Goal: Information Seeking & Learning: Learn about a topic

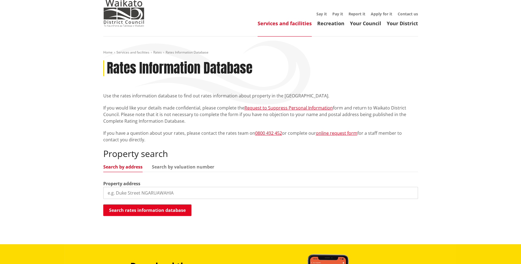
scroll to position [82, 0]
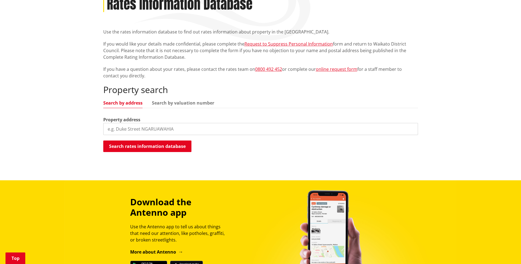
click at [136, 129] on input "search" at bounding box center [260, 129] width 315 height 12
type input "59 wainui rd raglan"
click at [139, 145] on button "Search rates information database" at bounding box center [147, 147] width 88 height 12
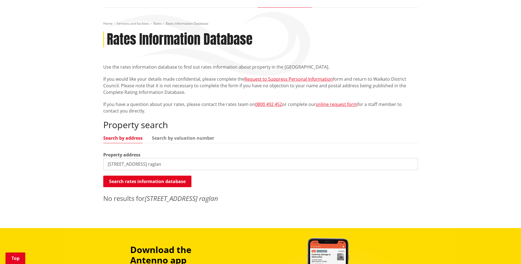
scroll to position [0, 0]
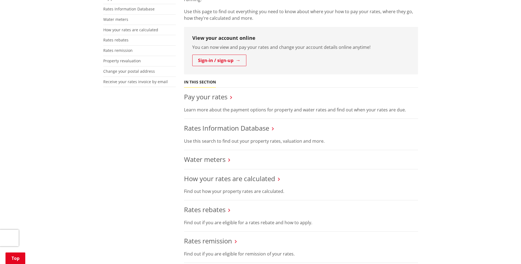
scroll to position [137, 0]
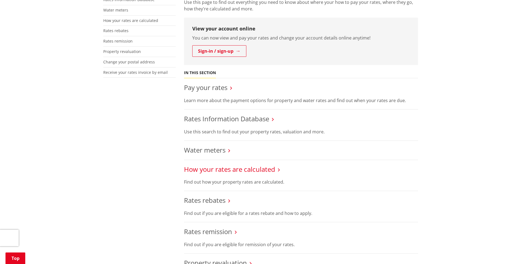
click at [230, 169] on link "How your rates are calculated" at bounding box center [229, 169] width 91 height 9
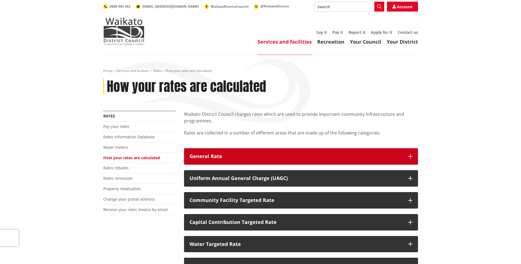
click at [353, 155] on div "General Rate" at bounding box center [295, 156] width 213 height 5
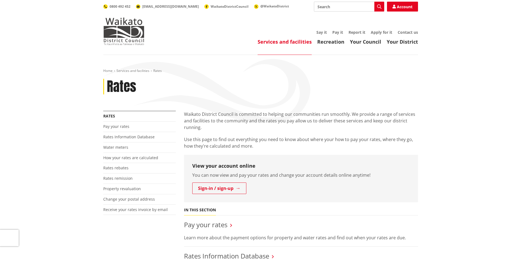
scroll to position [137, 0]
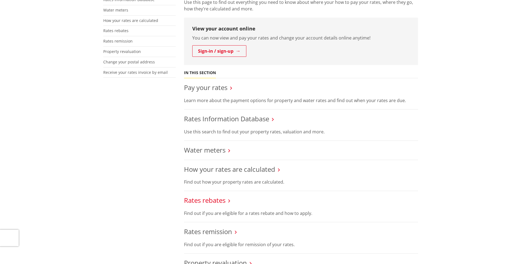
click at [210, 200] on link "Rates rebates" at bounding box center [204, 200] width 41 height 9
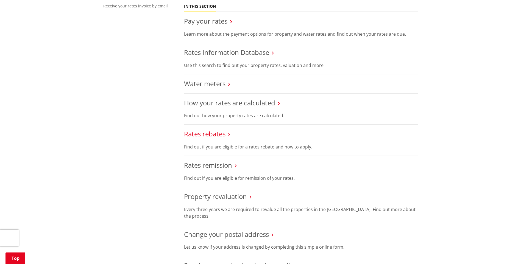
scroll to position [192, 0]
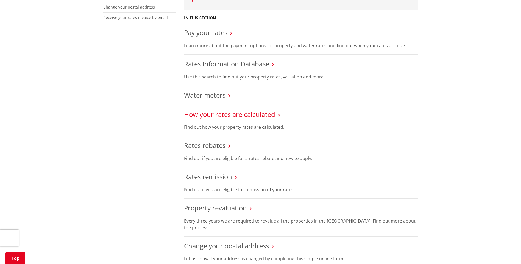
click at [222, 114] on link "How your rates are calculated" at bounding box center [229, 114] width 91 height 9
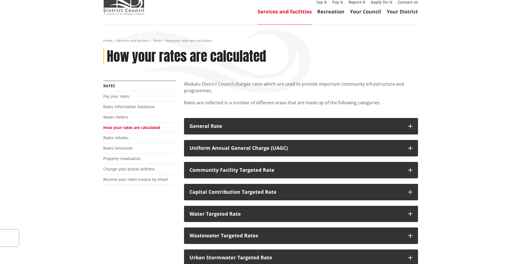
scroll to position [27, 0]
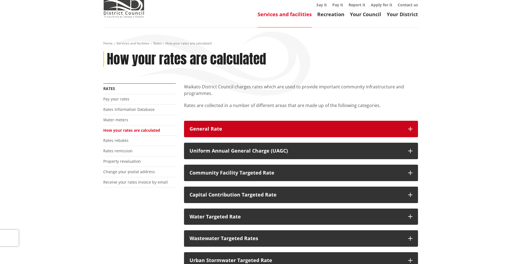
click at [211, 128] on div "General Rate" at bounding box center [295, 128] width 213 height 5
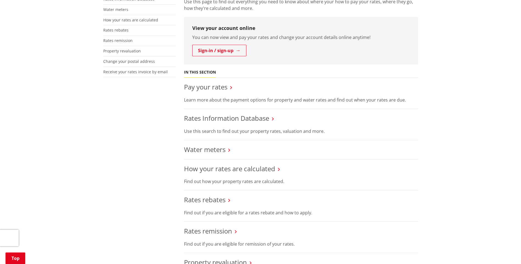
scroll to position [55, 0]
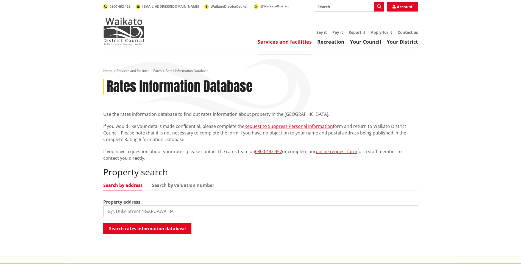
click at [134, 211] on input "search" at bounding box center [260, 211] width 315 height 12
type input "wainui rd raglan"
click at [151, 228] on button "Search rates information database" at bounding box center [147, 229] width 88 height 12
